Goal: Register for event/course

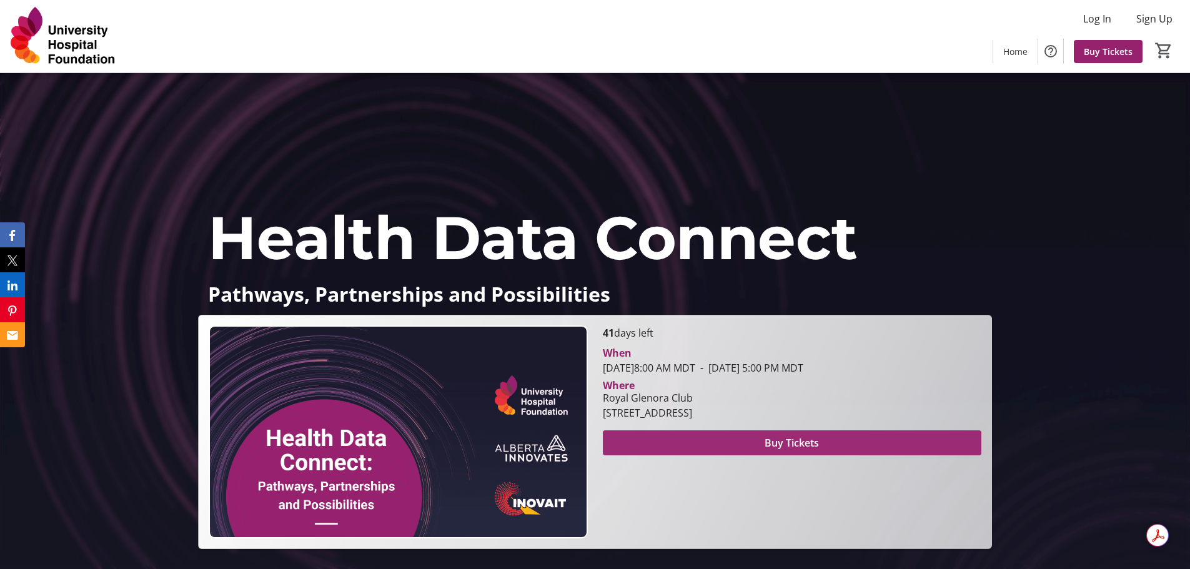
click at [728, 434] on span at bounding box center [792, 443] width 379 height 30
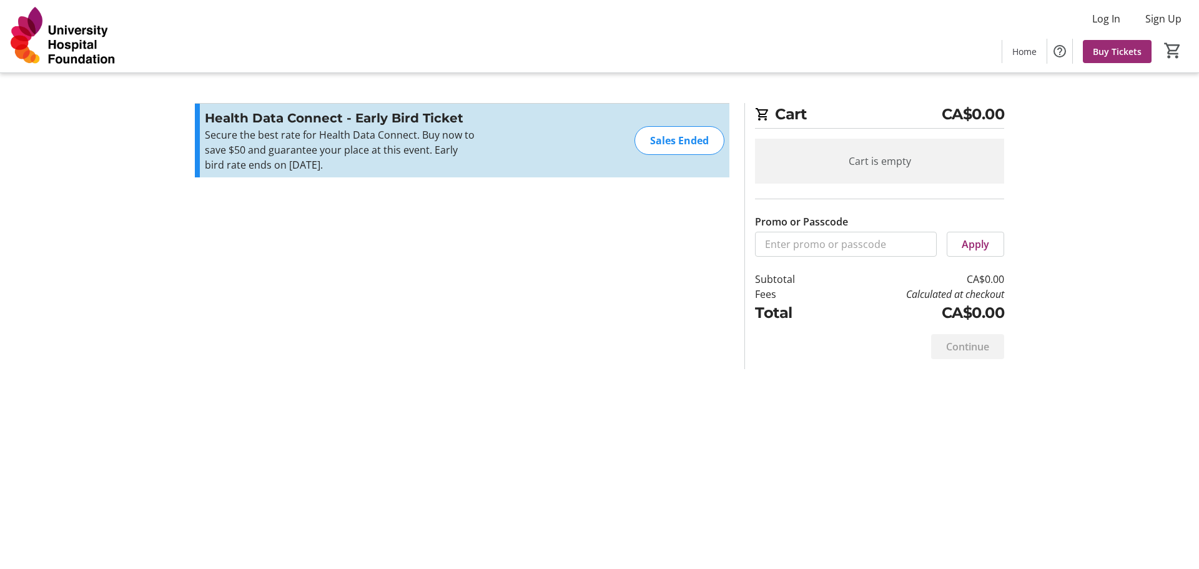
click at [1126, 50] on span "Buy Tickets" at bounding box center [1117, 51] width 49 height 13
click at [432, 161] on p "Secure the best rate for Health Data Connect. Buy now to save $50 and guarantee…" at bounding box center [341, 149] width 273 height 45
click at [86, 45] on img at bounding box center [62, 36] width 111 height 62
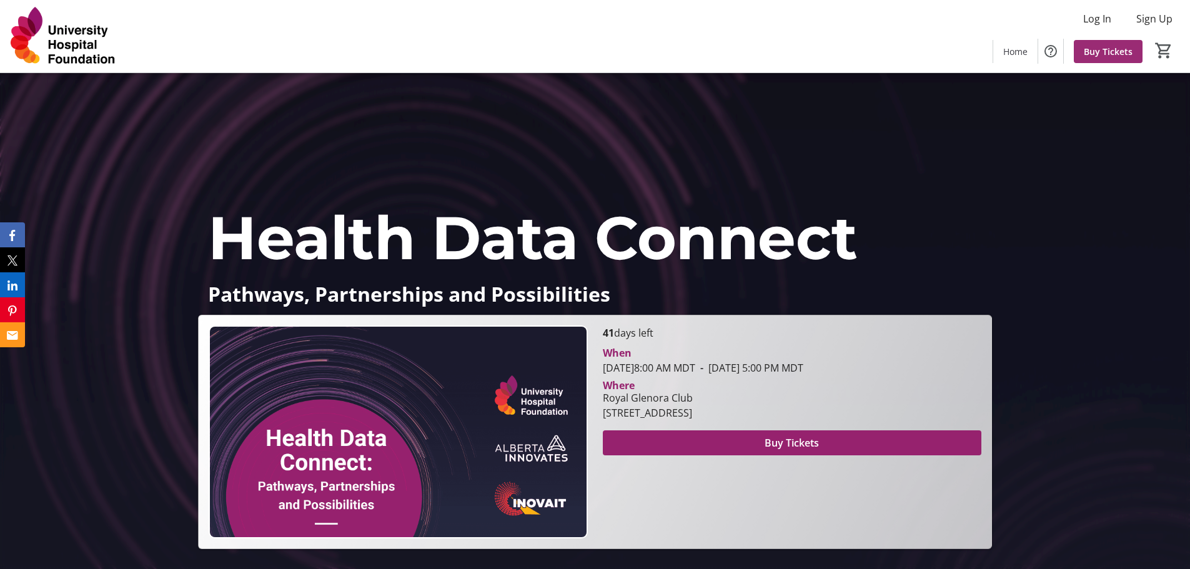
click at [1118, 47] on span "Buy Tickets" at bounding box center [1108, 51] width 49 height 13
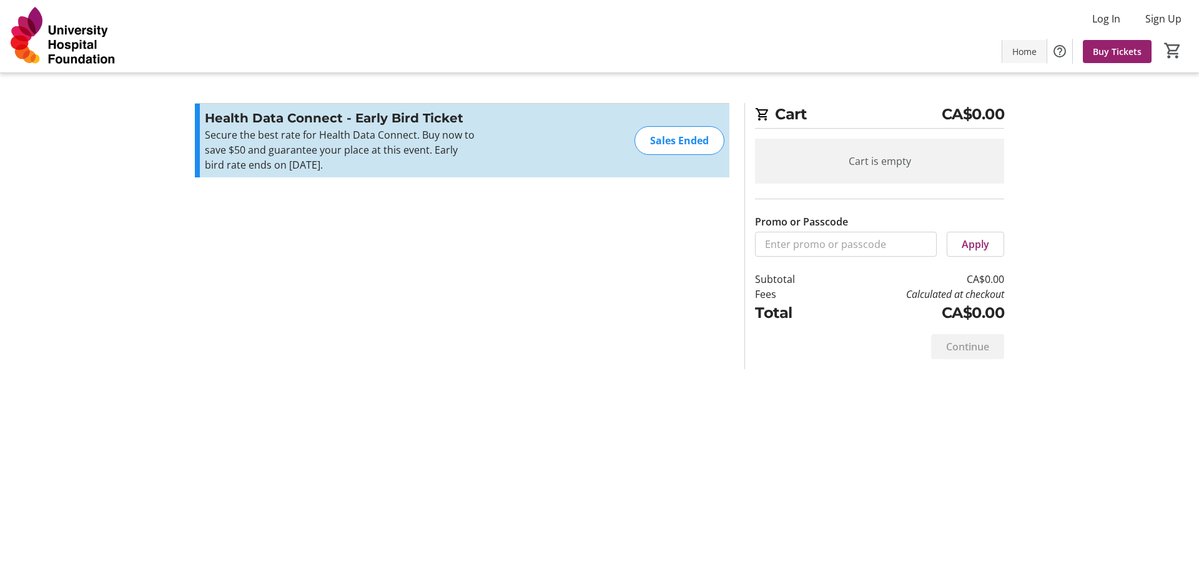
click at [1022, 59] on span at bounding box center [1025, 51] width 44 height 30
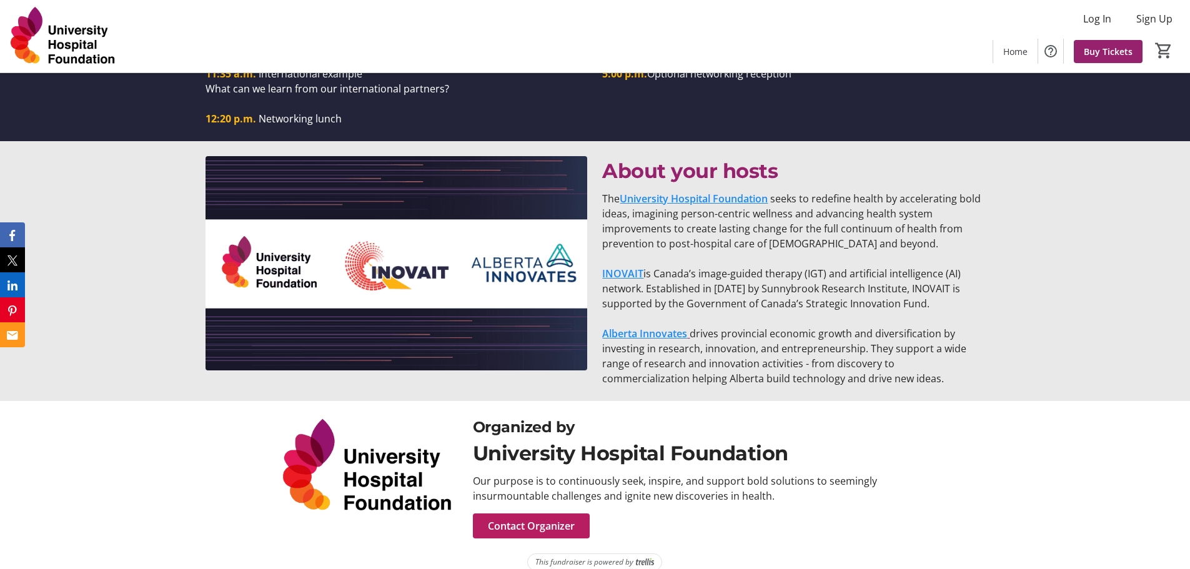
scroll to position [1364, 0]
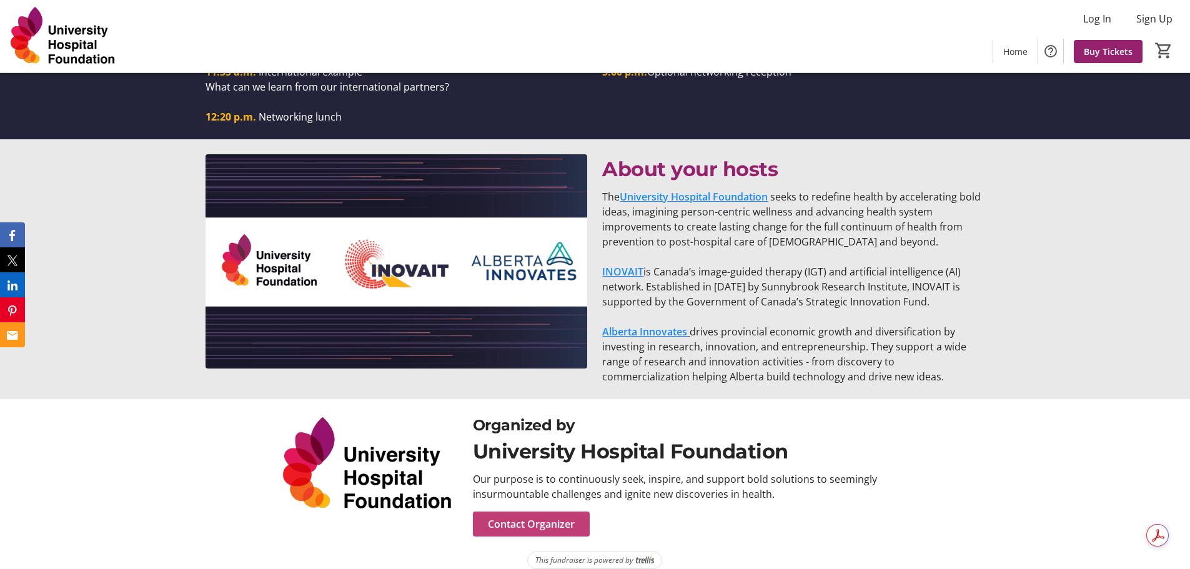
click at [504, 517] on span "Contact Organizer" at bounding box center [531, 524] width 87 height 15
click at [537, 517] on span "Contact Organizer" at bounding box center [531, 524] width 87 height 15
click at [1105, 277] on div "About your hosts The University Hospital Foundation seeks to redefine health by…" at bounding box center [595, 269] width 1190 height 260
click at [262, 493] on div "Organized by University Hospital Foundation Our purpose is to continuously seek…" at bounding box center [595, 475] width 778 height 122
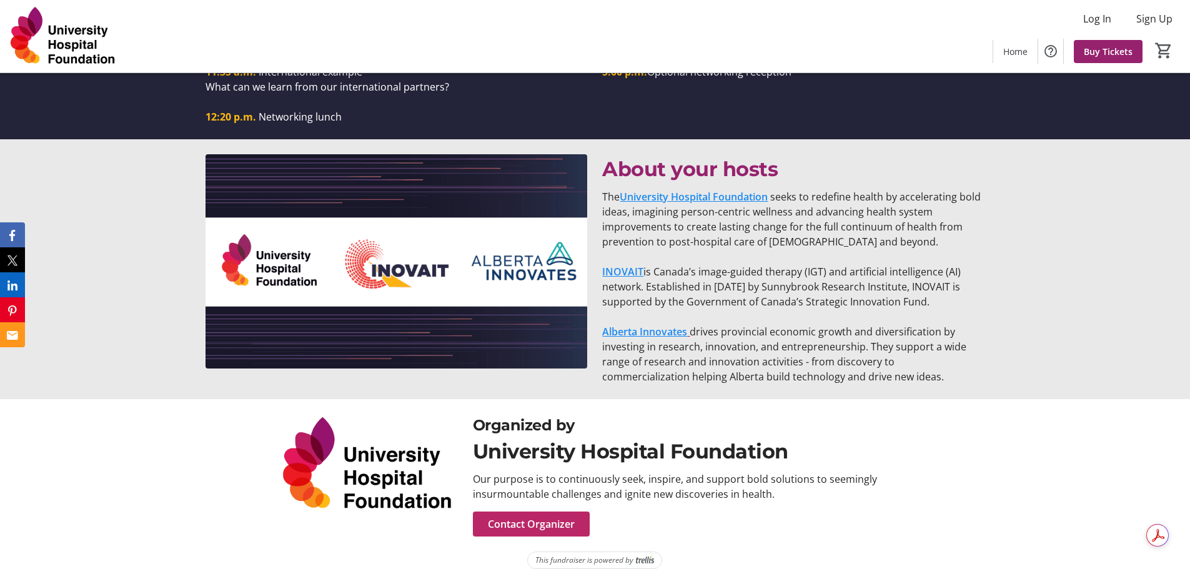
click at [520, 517] on span "Contact Organizer" at bounding box center [531, 524] width 87 height 15
click at [1077, 312] on div "About your hosts The University Hospital Foundation seeks to redefine health by…" at bounding box center [595, 269] width 1190 height 260
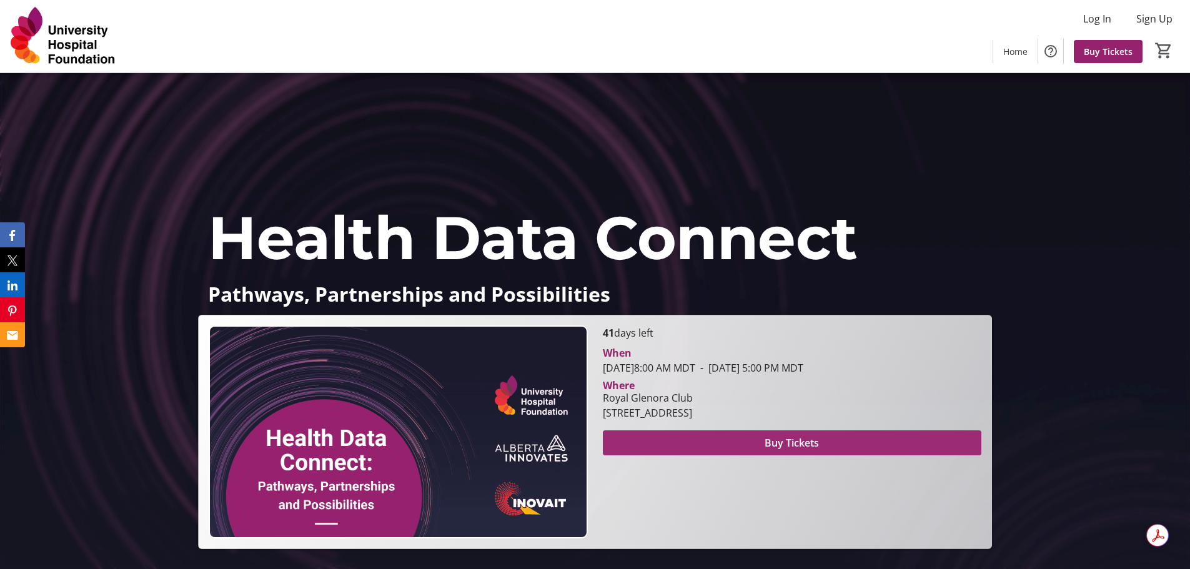
scroll to position [187, 0]
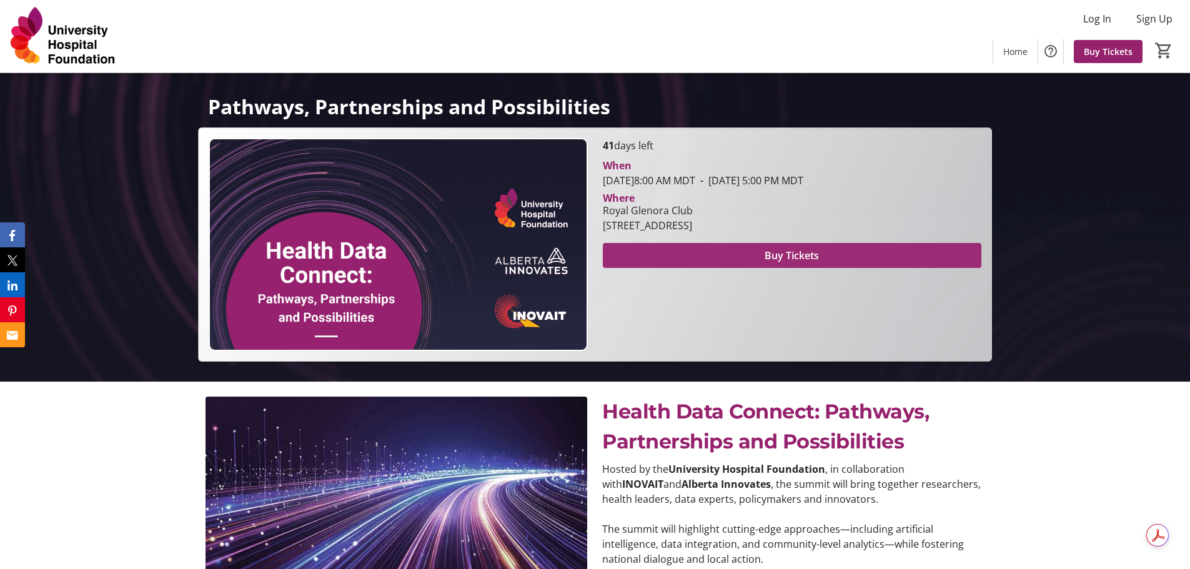
click at [798, 247] on span at bounding box center [792, 255] width 379 height 30
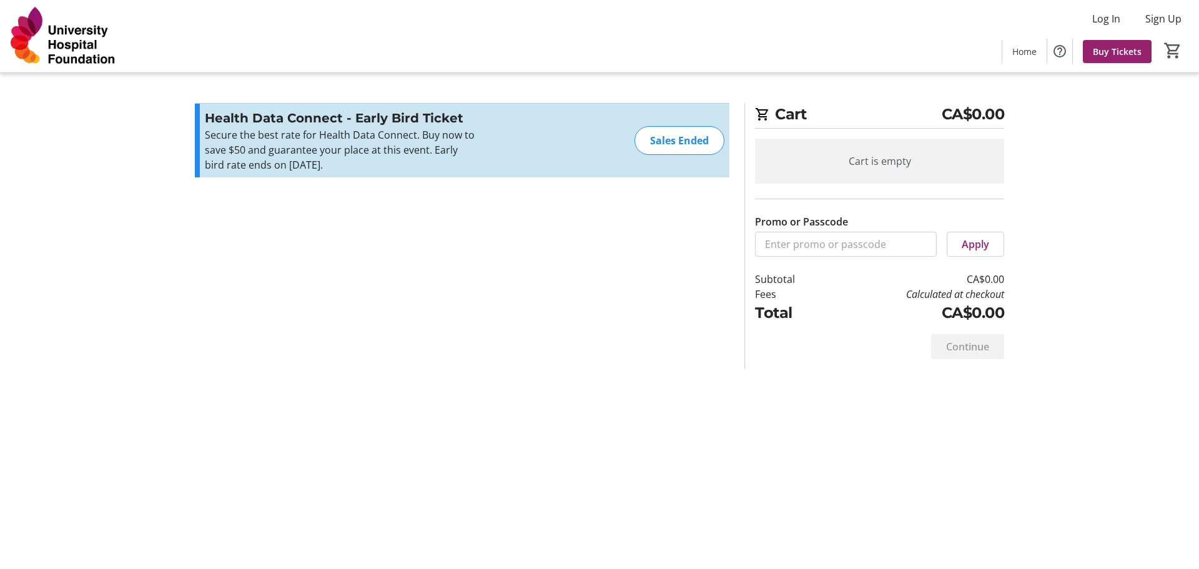
click at [673, 141] on div "Sales Ended" at bounding box center [680, 140] width 90 height 29
click at [473, 142] on p "Secure the best rate for Health Data Connect. Buy now to save $50 and guarantee…" at bounding box center [341, 149] width 273 height 45
